Goal: Transaction & Acquisition: Download file/media

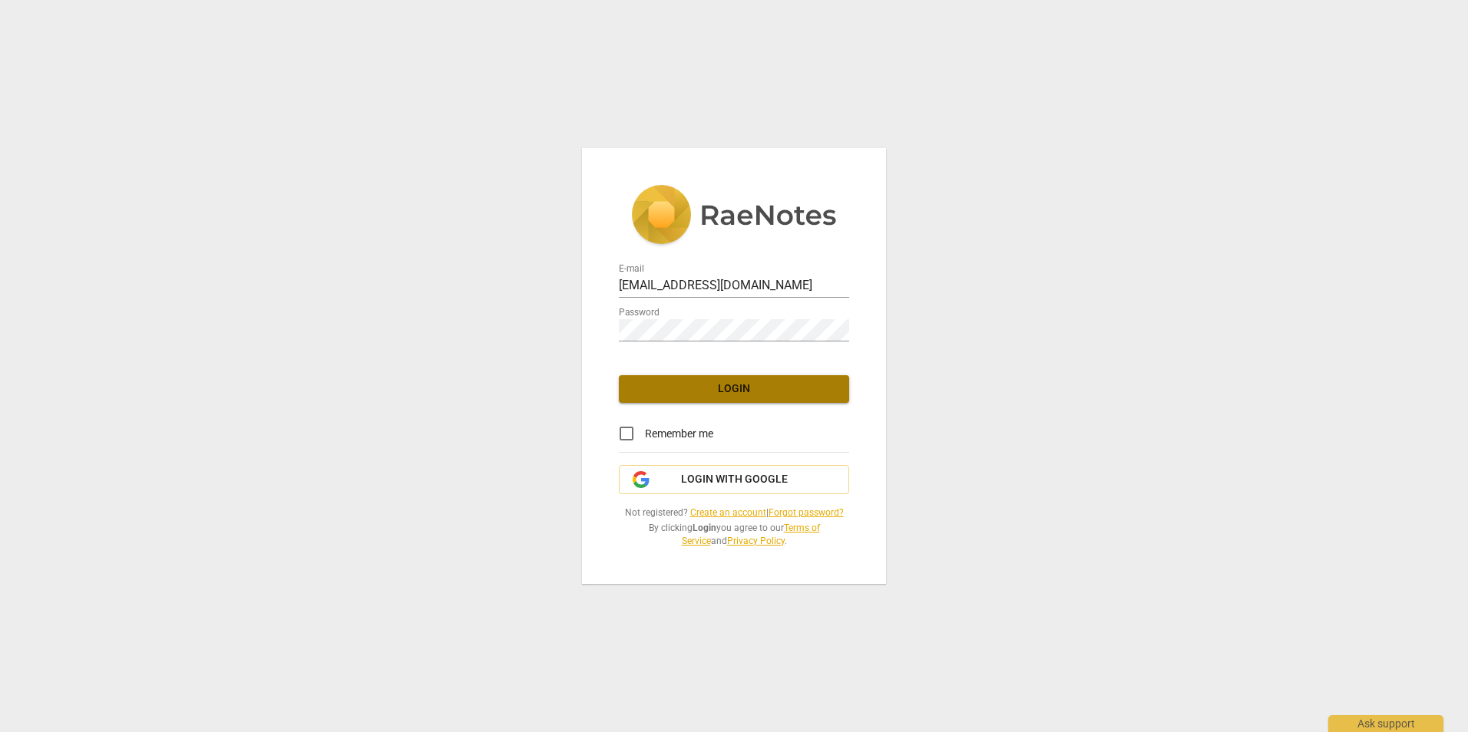
click at [749, 387] on span "Login" at bounding box center [734, 389] width 206 height 15
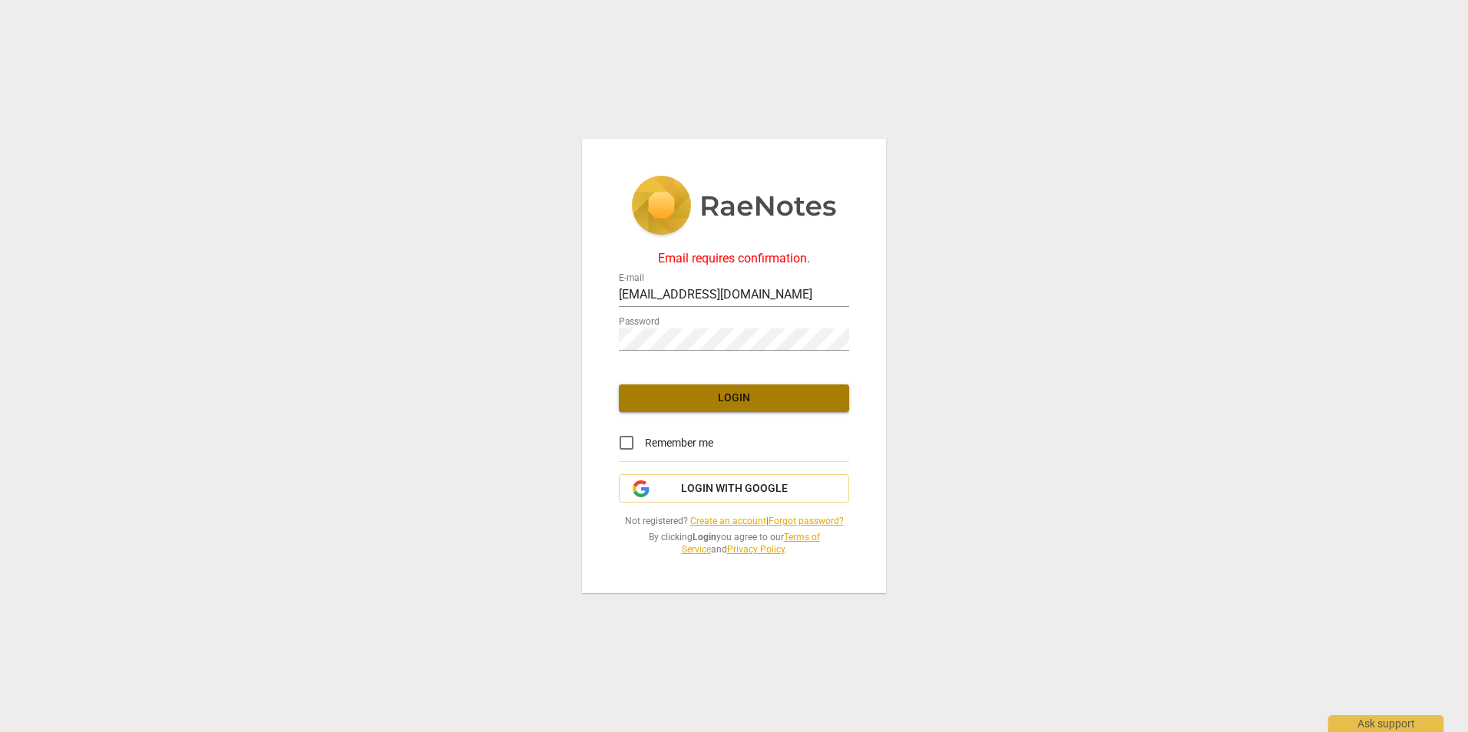
click at [749, 387] on button "Login" at bounding box center [734, 399] width 230 height 28
click at [726, 297] on input "[EMAIL_ADDRESS][DOMAIN_NAME]" at bounding box center [734, 296] width 230 height 22
type input "[EMAIL_ADDRESS][DOMAIN_NAME]"
click at [1009, 285] on div "Email requires confirmation. E-mail [EMAIL_ADDRESS][DOMAIN_NAME] Password Login…" at bounding box center [734, 366] width 1468 height 732
click at [779, 397] on span "Login" at bounding box center [734, 398] width 206 height 15
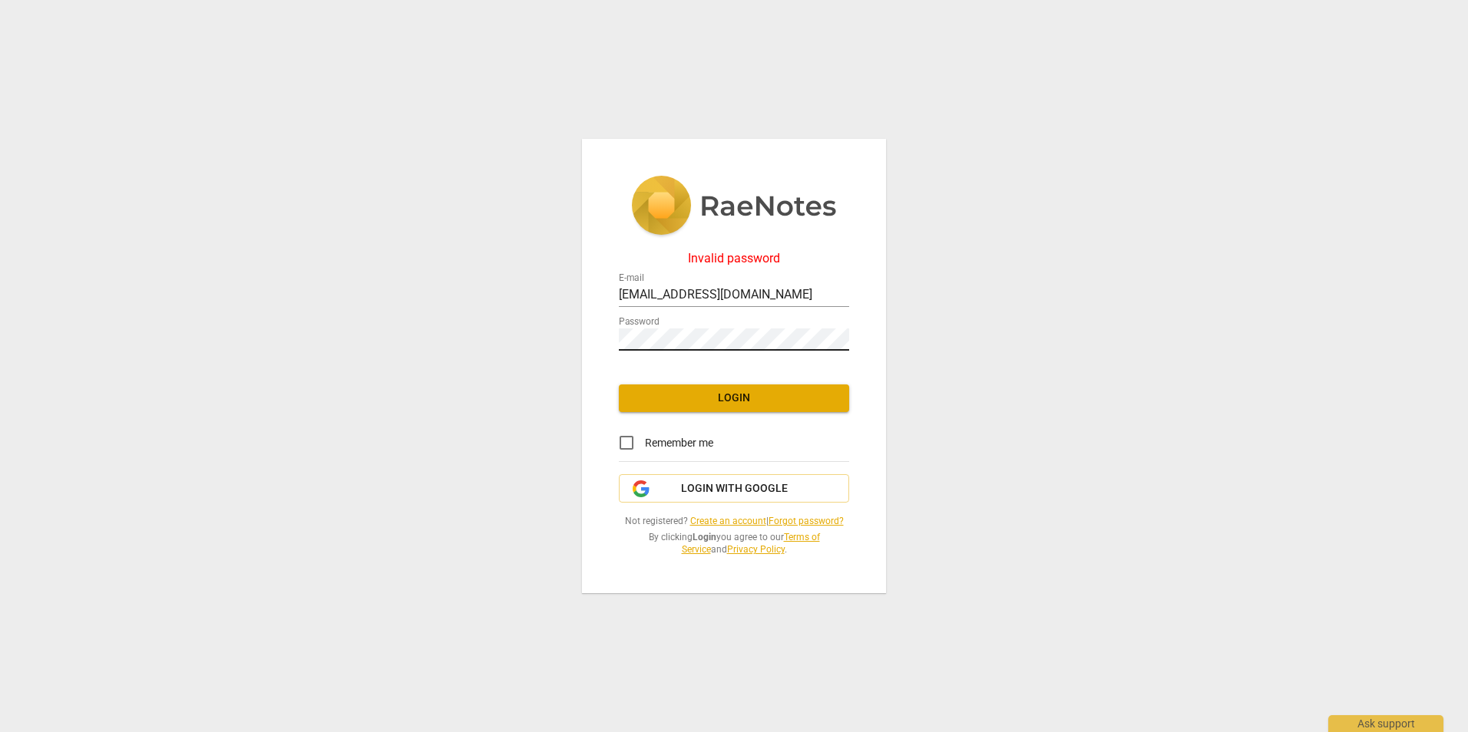
click at [832, 337] on img at bounding box center [835, 339] width 12 height 12
click at [1014, 357] on div "Invalid password E-mail [EMAIL_ADDRESS][DOMAIN_NAME] Password Login Remember me…" at bounding box center [734, 366] width 1468 height 732
click at [1047, 543] on div "Invalid password E-mail [EMAIL_ADDRESS][DOMAIN_NAME] Password Login Remember me…" at bounding box center [734, 366] width 1468 height 732
click at [722, 388] on button "Login" at bounding box center [734, 399] width 230 height 28
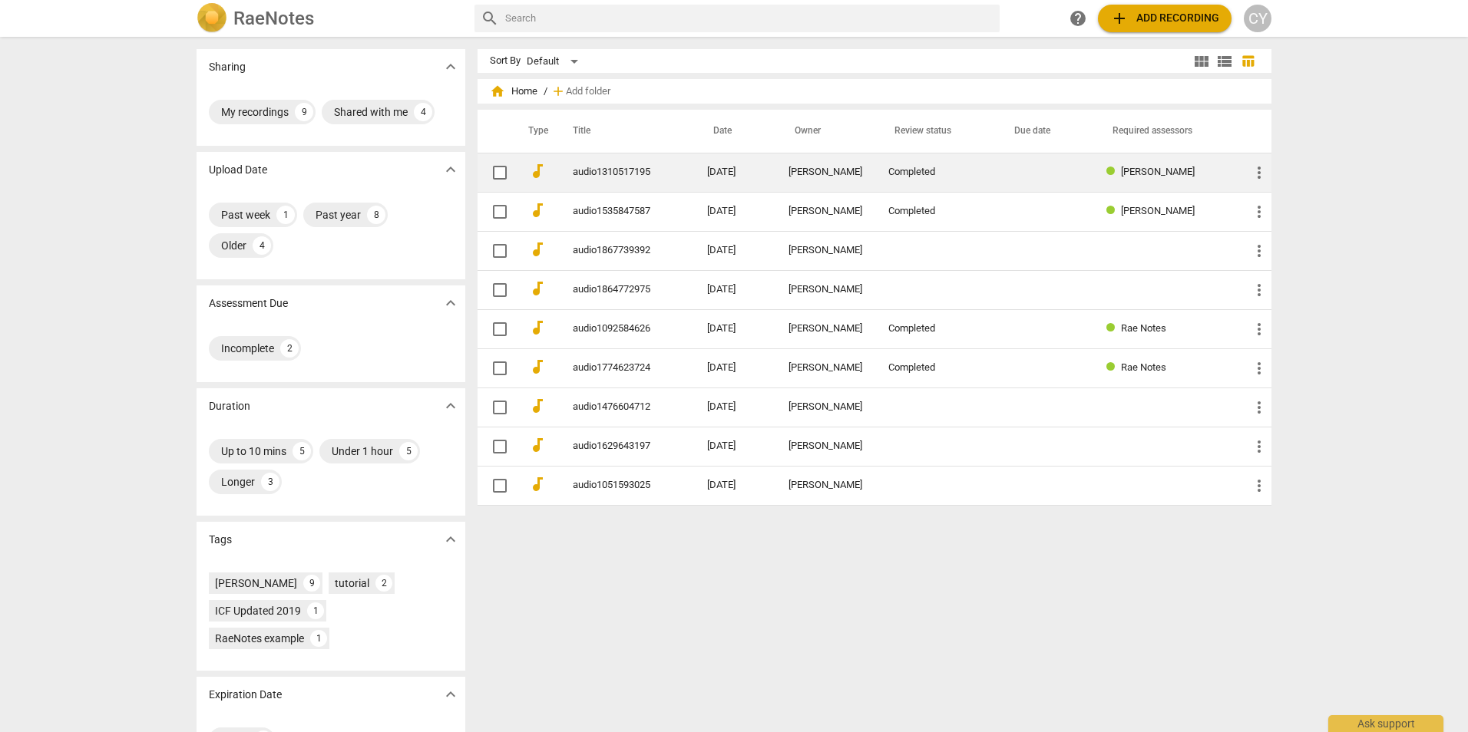
click at [649, 171] on link "audio1310517195" at bounding box center [612, 173] width 79 height 12
click at [649, 0] on html "RaeNotes search help add Add recording CY Sharing expand_more My recordings 9 S…" at bounding box center [734, 0] width 1468 height 0
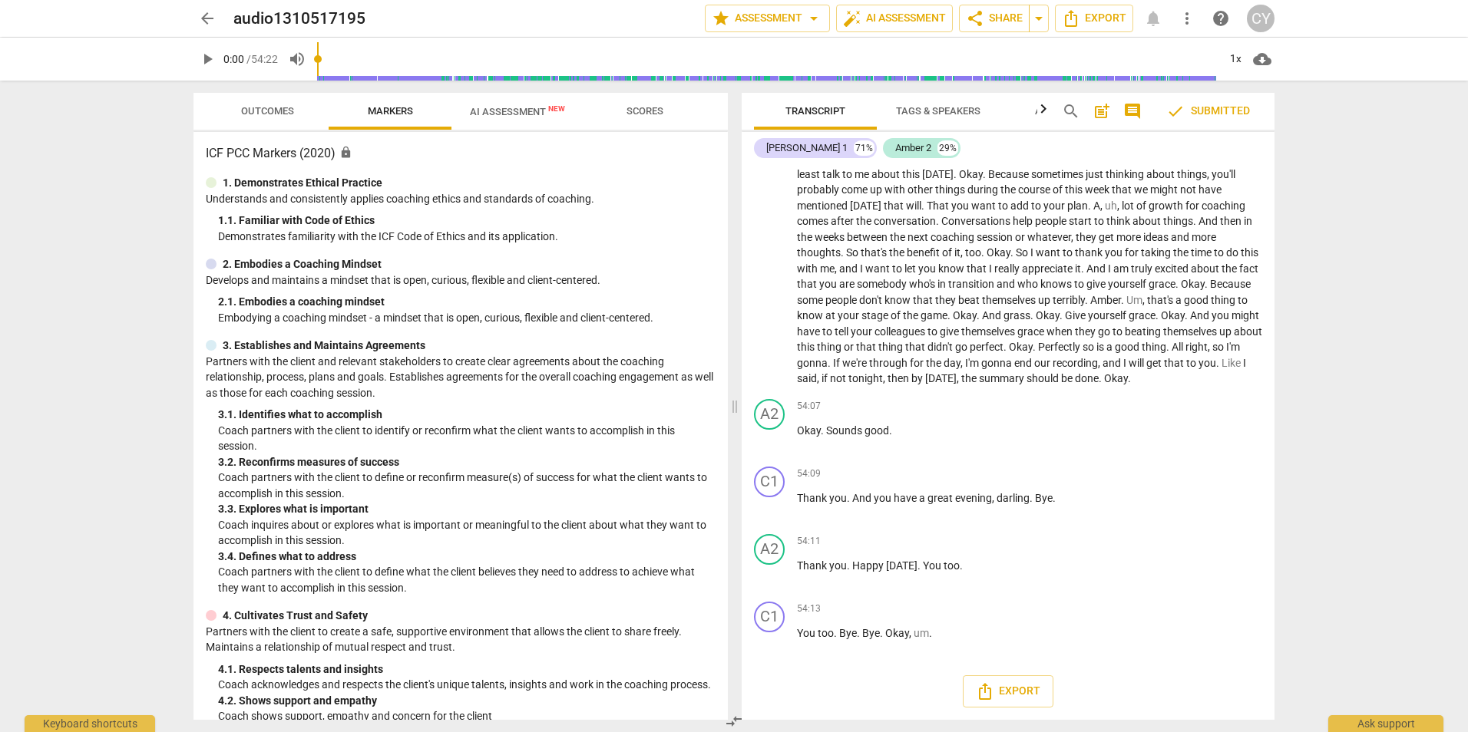
scroll to position [23331, 0]
click at [1005, 689] on span "Export" at bounding box center [1008, 692] width 64 height 18
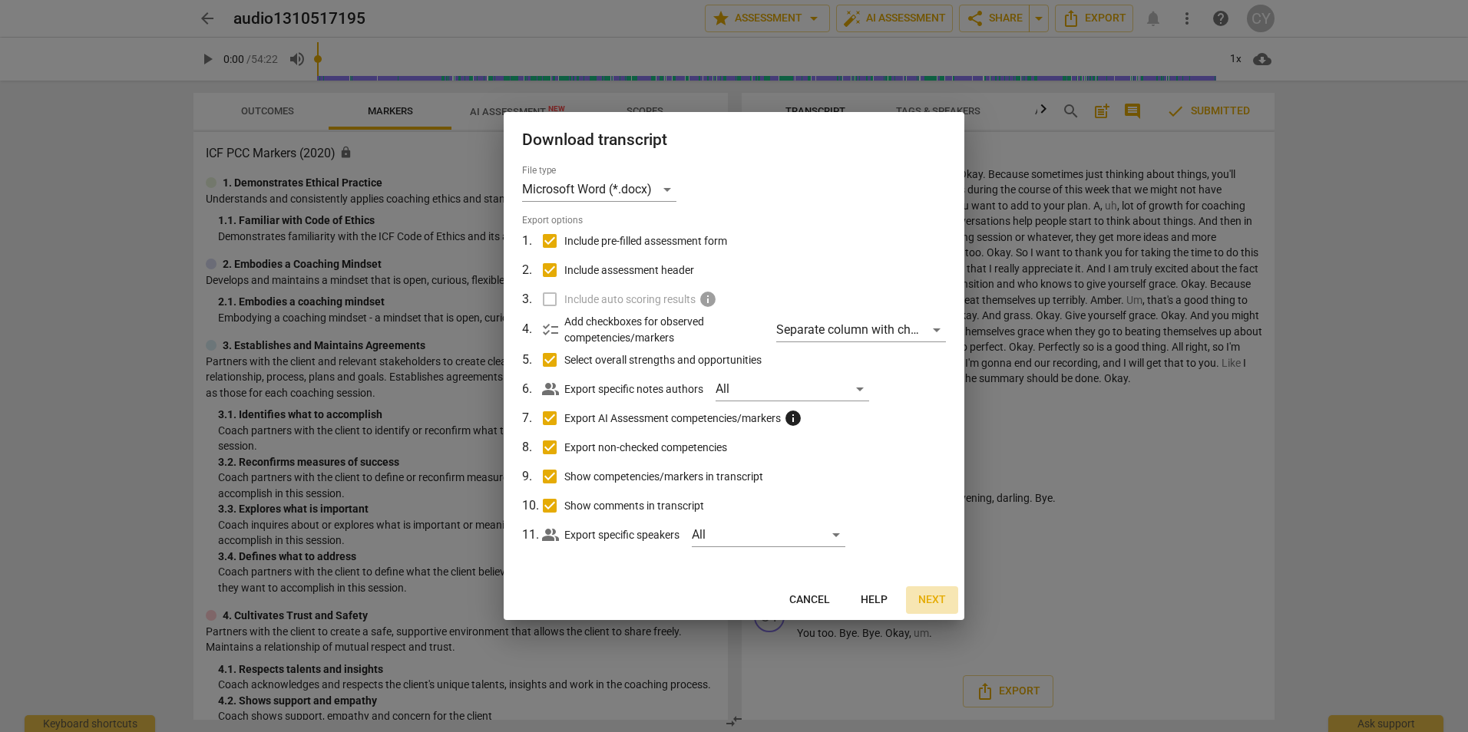
click at [923, 598] on span "Next" at bounding box center [932, 600] width 28 height 15
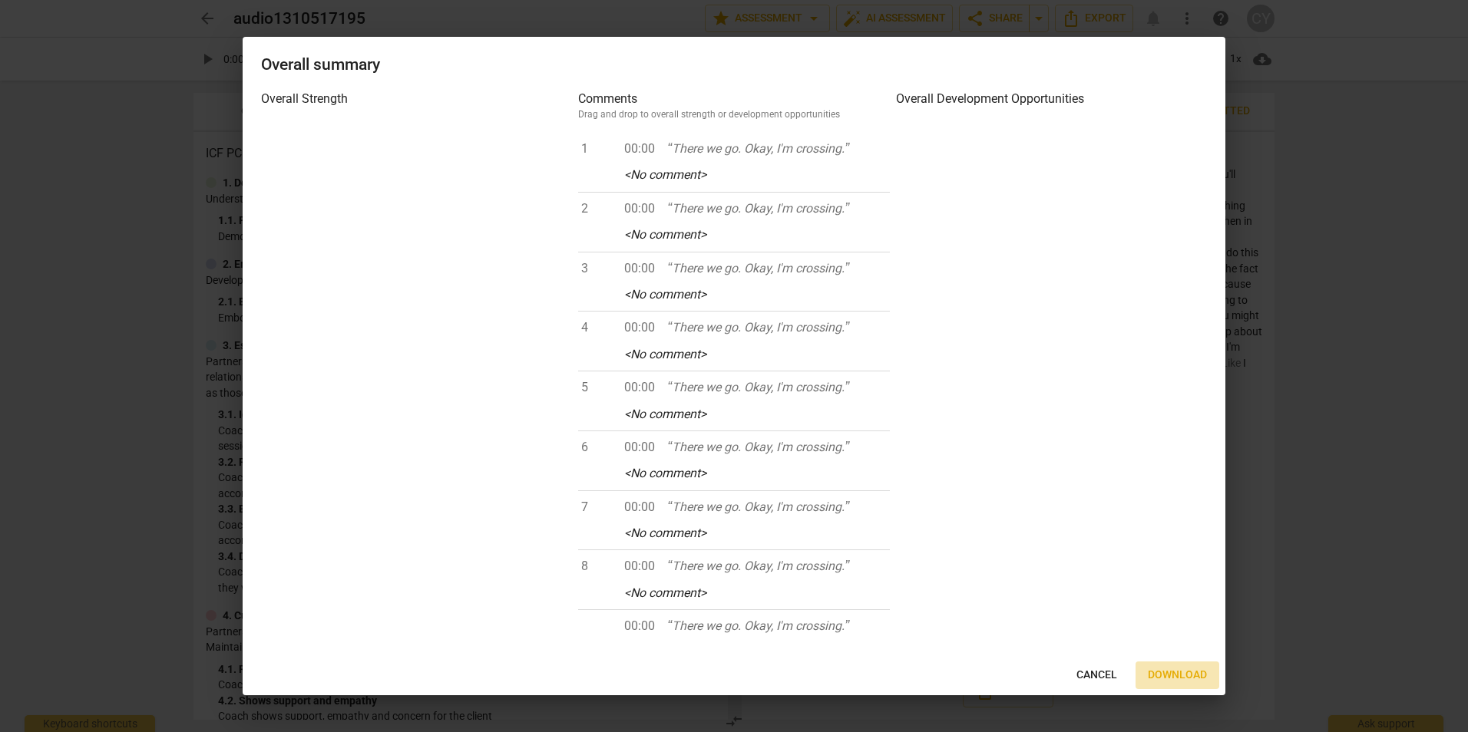
click at [1168, 678] on span "Download" at bounding box center [1177, 675] width 59 height 15
